Goal: Information Seeking & Learning: Learn about a topic

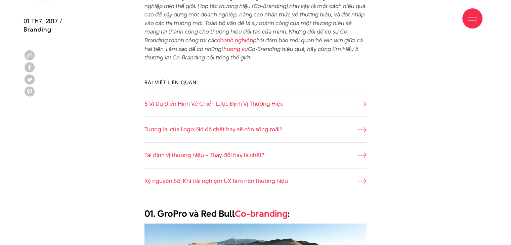
scroll to position [269, 0]
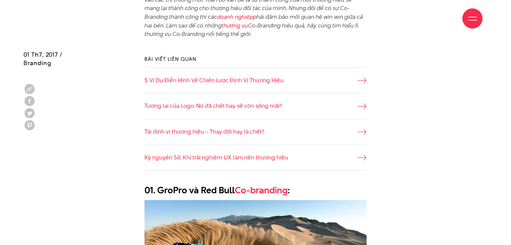
click at [325, 86] on li "5 Ví Dụ Điển Hình Về Chiến Lược Định Vị Thương Hiệu" at bounding box center [255, 80] width 222 height 26
click at [328, 75] on li "5 Ví Dụ Điển Hình Về Chiến Lược Định Vị Thương Hiệu" at bounding box center [255, 80] width 222 height 26
click at [328, 79] on link "5 Ví Dụ Điển Hình Về Chiến Lược Định Vị Thương Hiệu" at bounding box center [255, 80] width 222 height 9
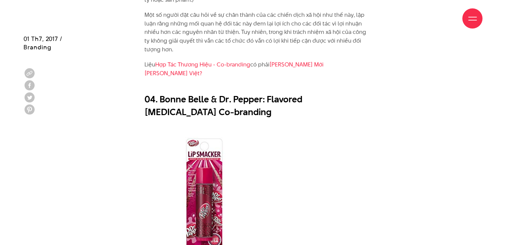
scroll to position [1678, 0]
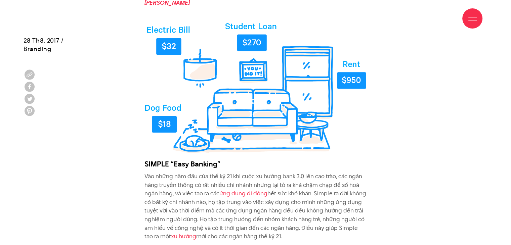
scroll to position [1477, 0]
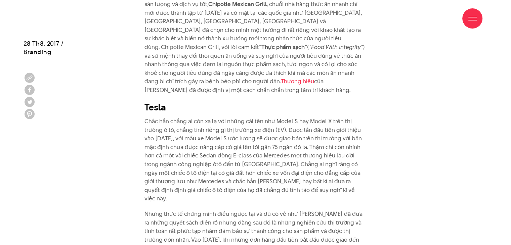
scroll to position [1980, 0]
